Goal: Task Accomplishment & Management: Manage account settings

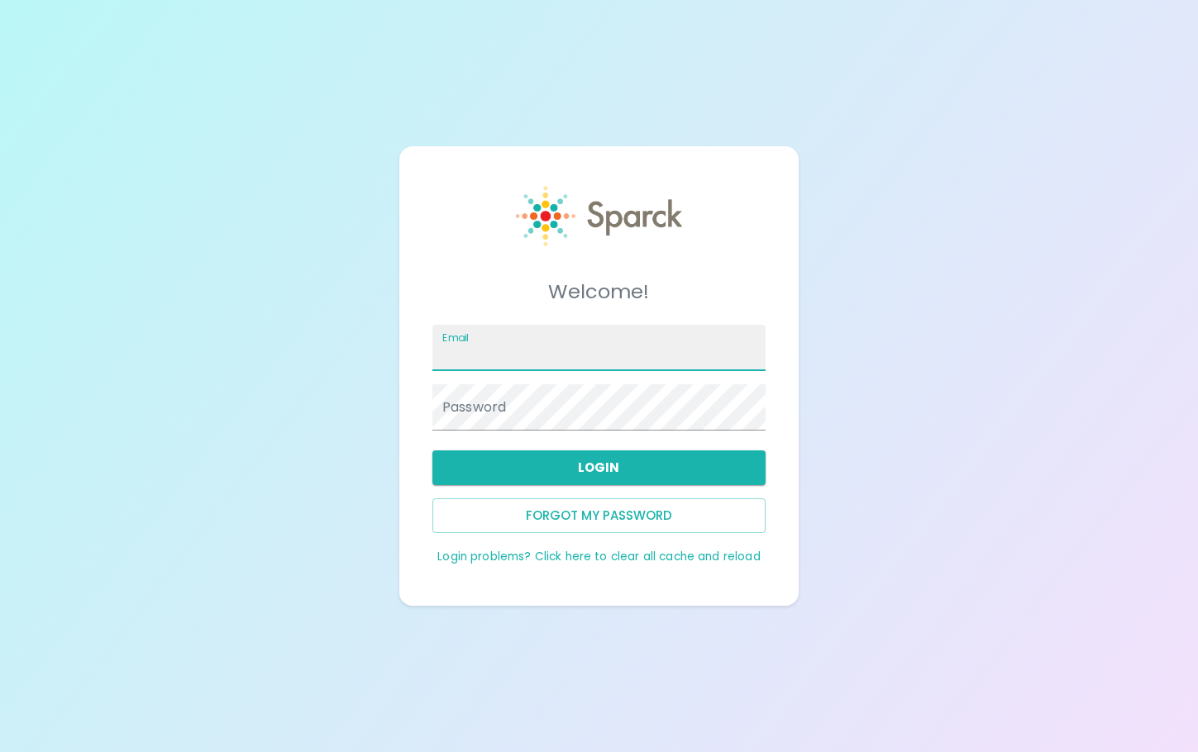
click at [611, 350] on input "Email" at bounding box center [598, 348] width 333 height 46
type input "[EMAIL_ADDRESS][DOMAIN_NAME]"
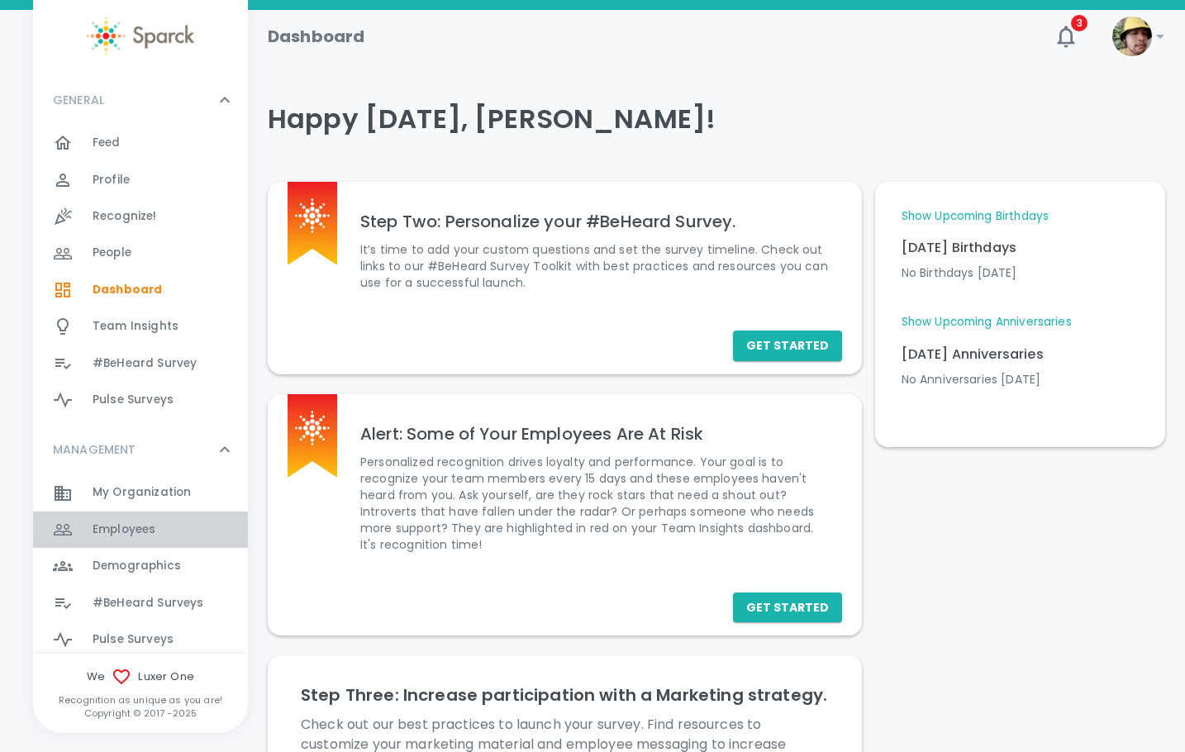
click at [150, 532] on span "Employees" at bounding box center [124, 529] width 63 height 17
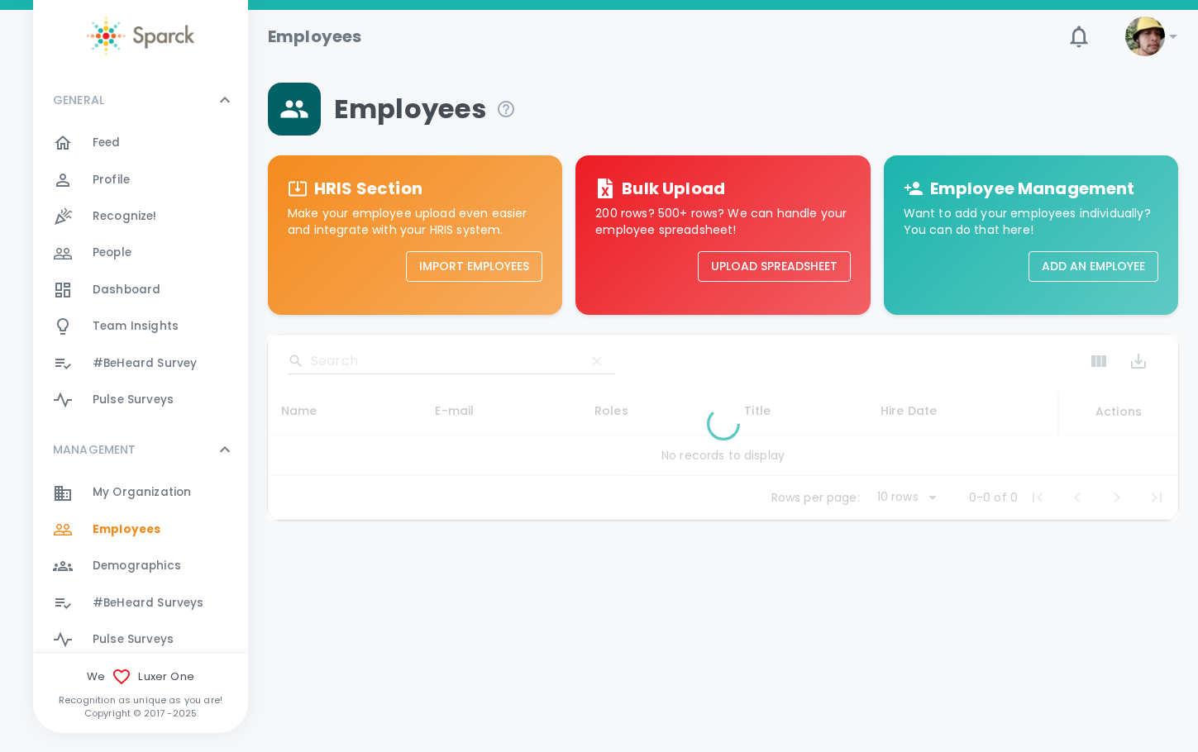
click at [1107, 261] on button "Add an Employee" at bounding box center [1093, 266] width 130 height 31
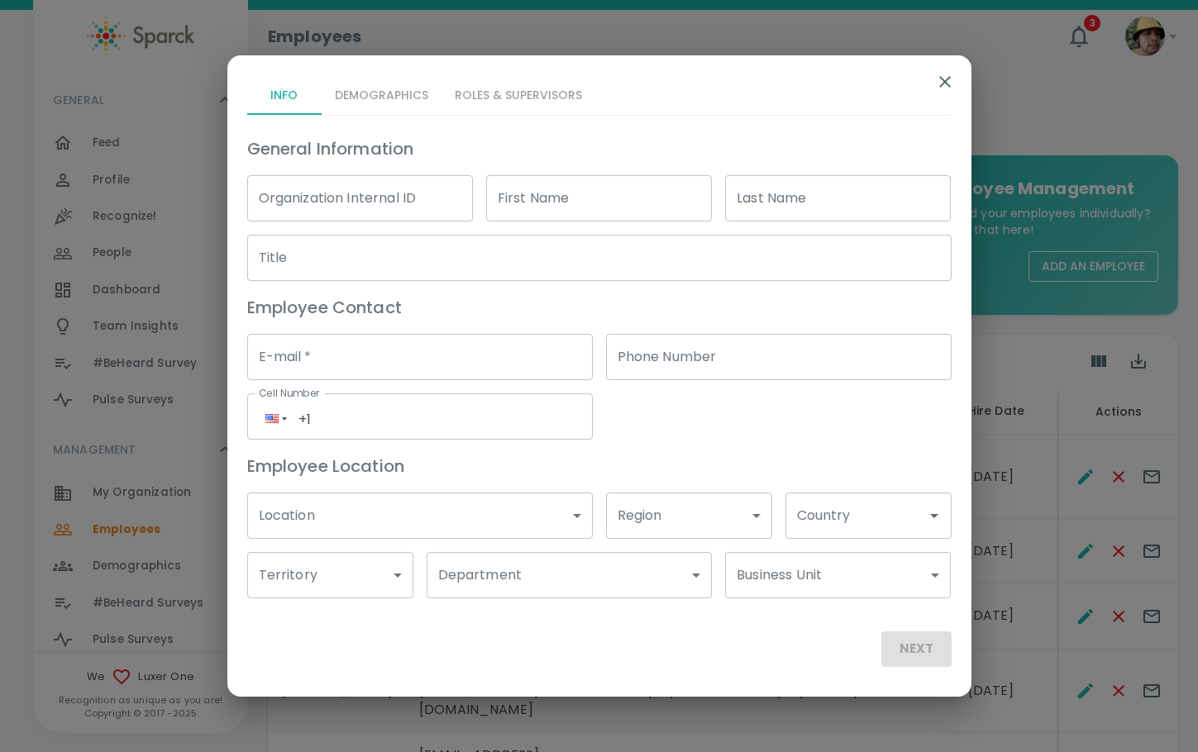
click at [942, 74] on icon "button" at bounding box center [945, 82] width 20 height 20
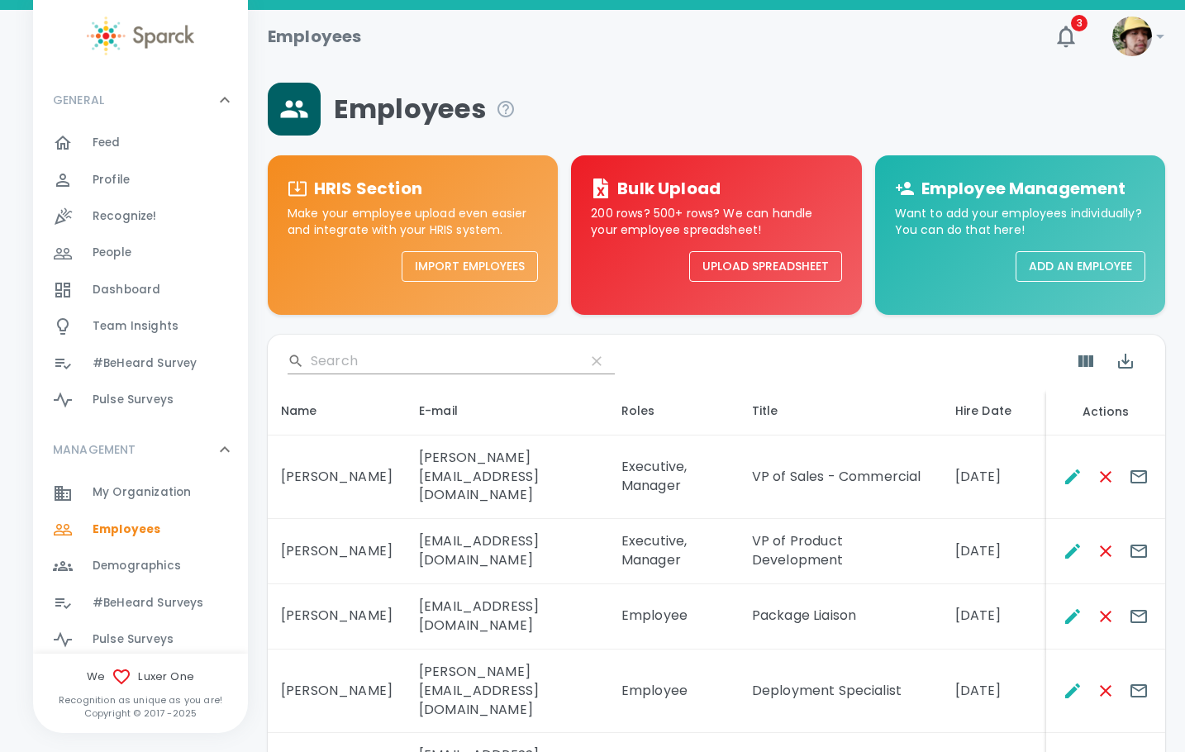
click at [388, 366] on input "Search" at bounding box center [441, 361] width 261 height 26
type input "opwe"
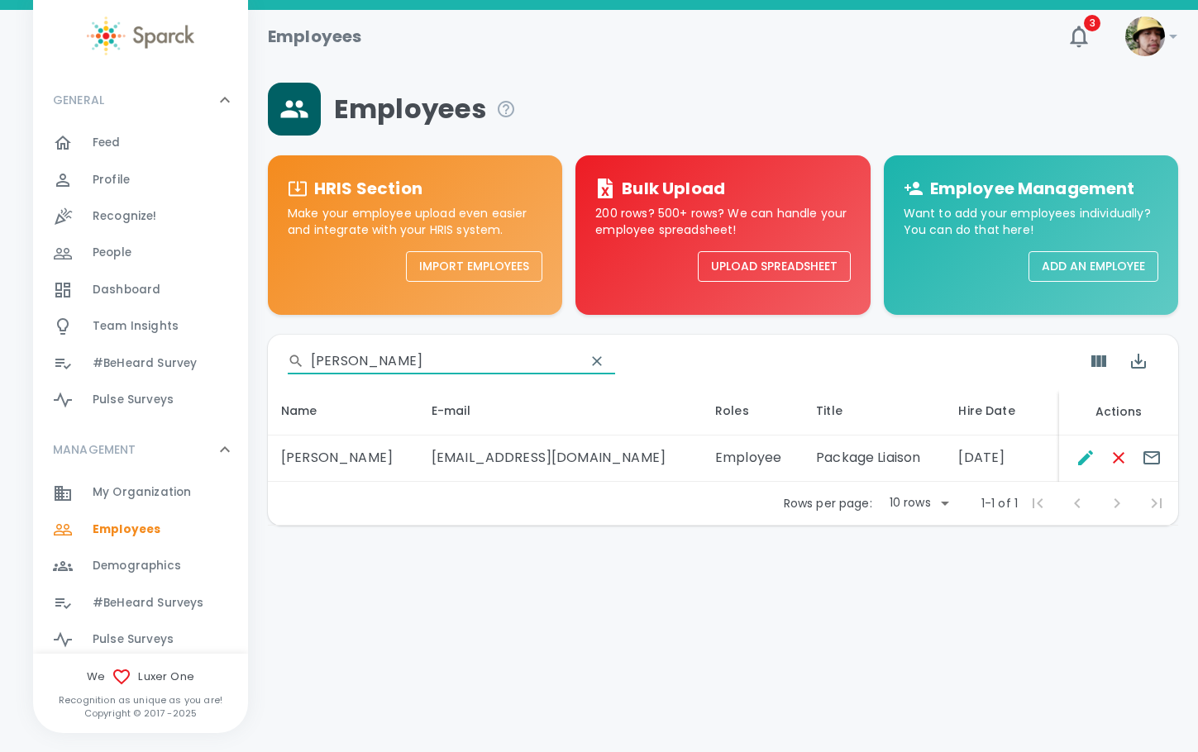
type input "[PERSON_NAME]"
